Goal: Task Accomplishment & Management: Manage account settings

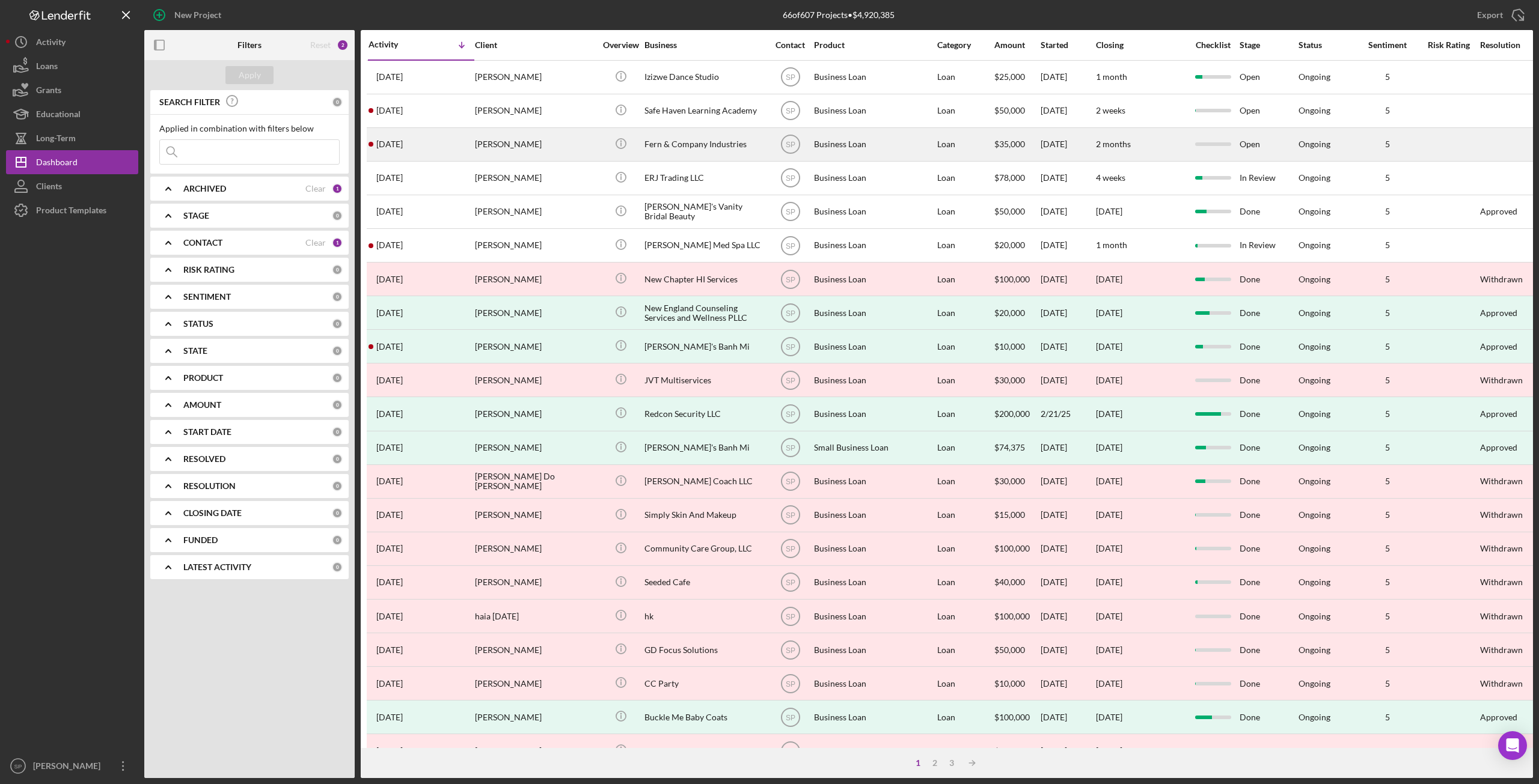
click at [495, 147] on div "[PERSON_NAME]" at bounding box center [535, 144] width 120 height 32
